Goal: Task Accomplishment & Management: Use online tool/utility

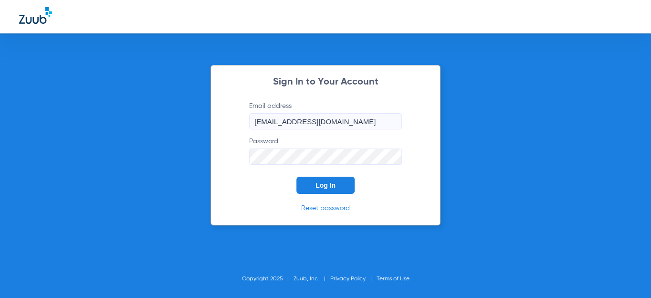
click at [304, 183] on button "Log In" at bounding box center [325, 185] width 58 height 17
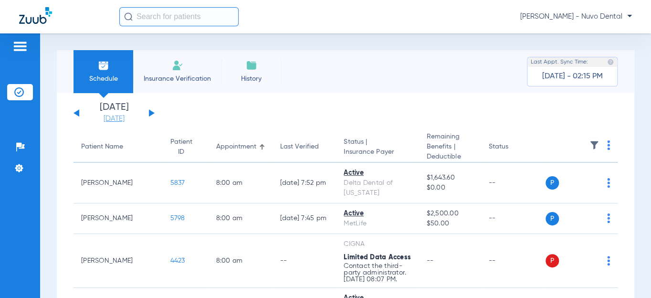
click at [115, 121] on link "[DATE]" at bounding box center [113, 119] width 57 height 10
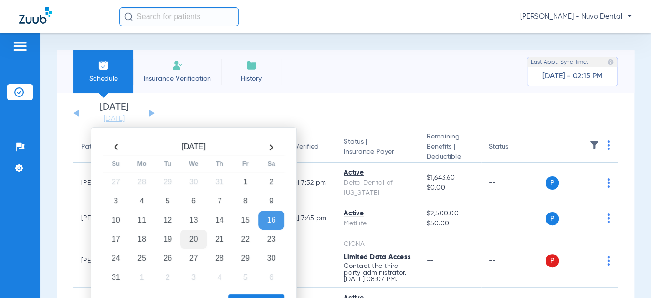
click at [191, 234] on td "20" at bounding box center [193, 239] width 26 height 19
click at [237, 294] on button "Apply" at bounding box center [256, 303] width 56 height 19
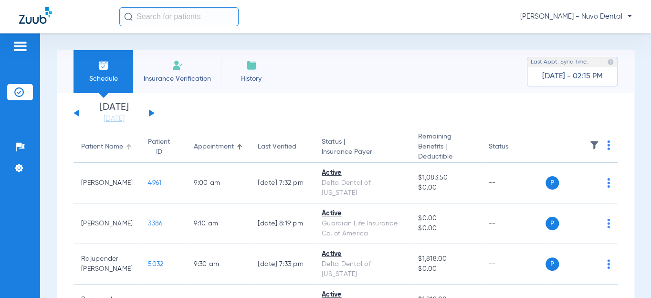
click at [108, 150] on div "Patient Name" at bounding box center [102, 147] width 42 height 10
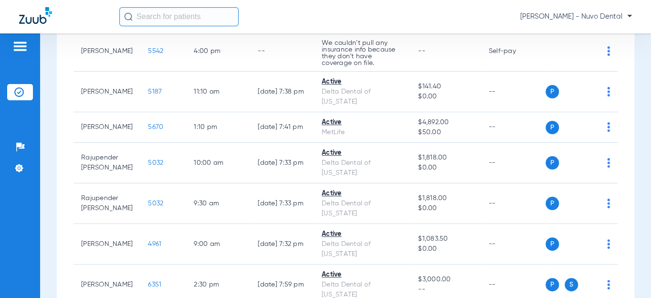
scroll to position [564, 0]
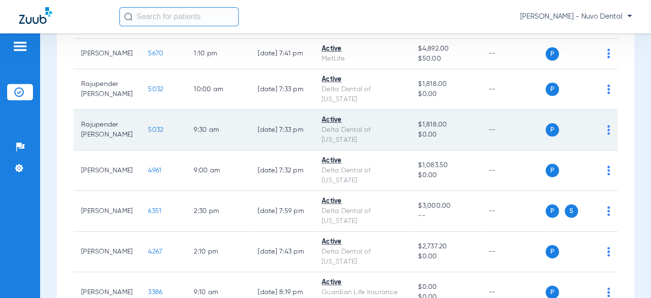
click at [160, 133] on span "5032" at bounding box center [155, 129] width 15 height 7
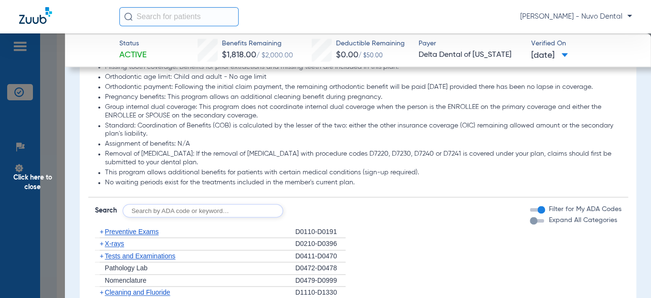
click at [153, 217] on input "text" at bounding box center [203, 210] width 160 height 13
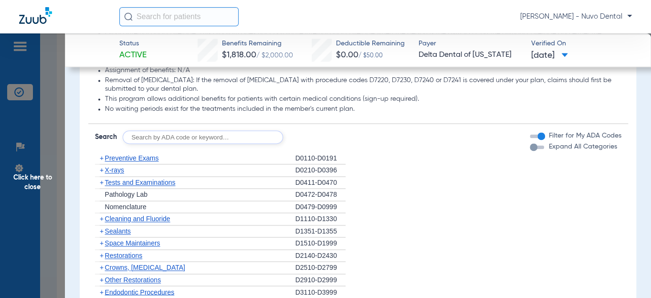
scroll to position [694, 0]
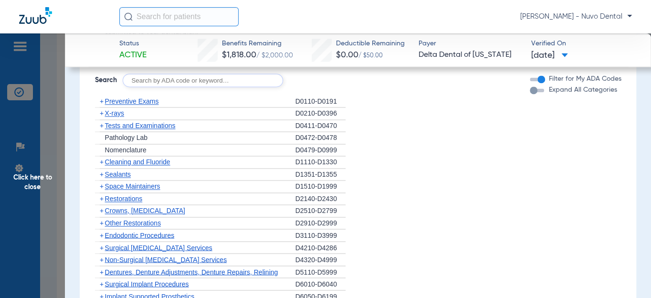
click at [161, 87] on input "text" at bounding box center [203, 79] width 160 height 13
type input "D0120, D0220, D0230, D0274, D4910, D1208, D8090, D9944"
click button "Search" at bounding box center [319, 79] width 38 height 13
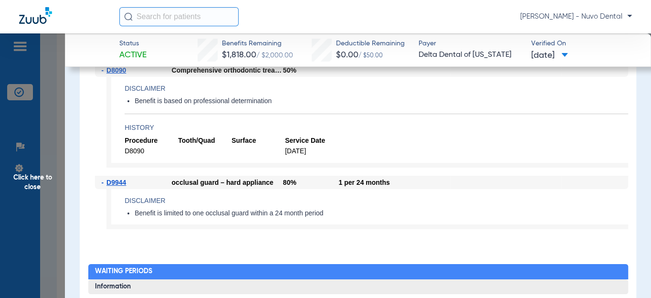
scroll to position [1648, 0]
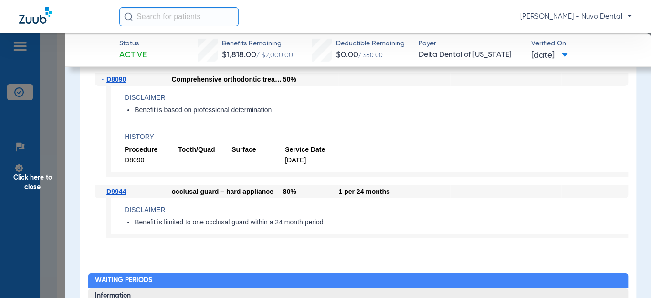
click at [125, 223] on app-benefits-detail "Disclaimer Benefit is limited to one occlusal guard within a 24 month period" at bounding box center [367, 218] width 522 height 40
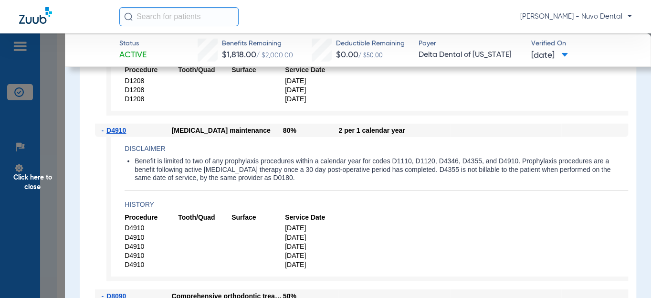
scroll to position [1432, 0]
click at [173, 10] on input "text" at bounding box center [178, 16] width 119 height 19
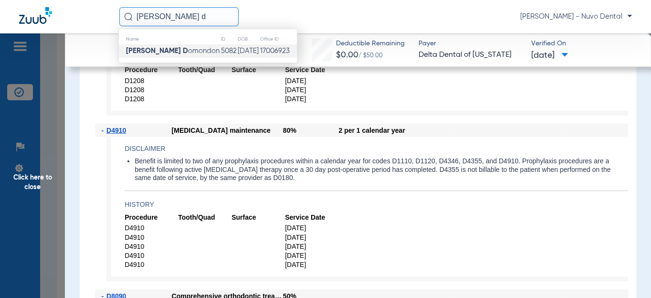
type input "[PERSON_NAME] d"
click at [162, 52] on span "[PERSON_NAME] D omondon" at bounding box center [173, 50] width 94 height 7
